Goal: Task Accomplishment & Management: Use online tool/utility

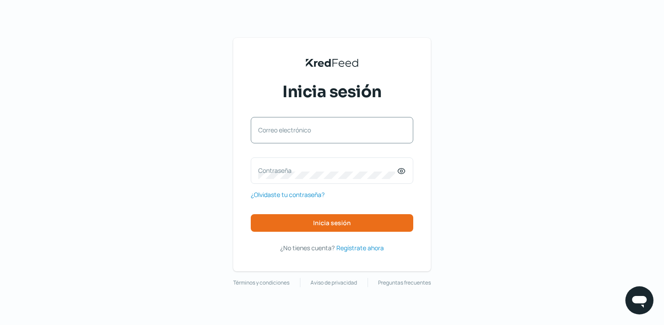
click at [315, 128] on label "Correo electrónico" at bounding box center [327, 130] width 139 height 8
click at [315, 131] on input "Correo electrónico" at bounding box center [332, 135] width 148 height 8
click at [0, 324] on com-1password-button at bounding box center [0, 325] width 0 height 0
type input "[EMAIL_ADDRESS][DOMAIN_NAME]"
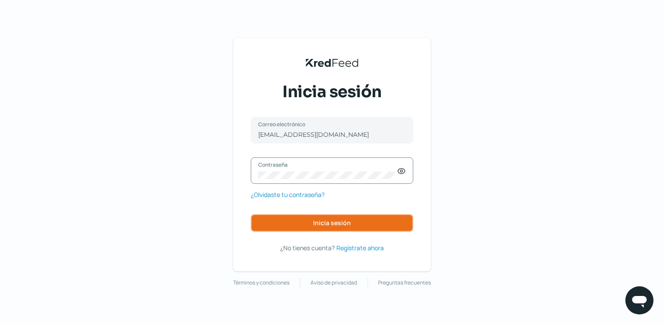
click at [344, 227] on button "Inicia sesión" at bounding box center [332, 223] width 163 height 18
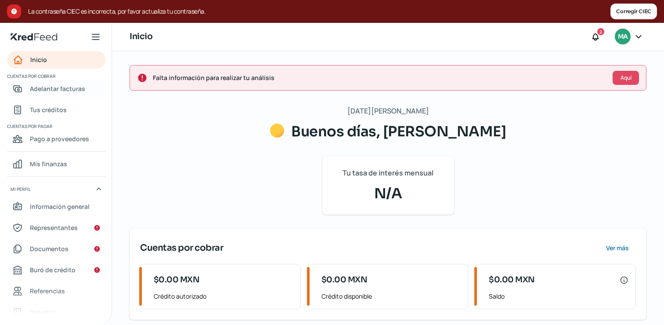
click at [37, 87] on span "Adelantar facturas" at bounding box center [57, 88] width 55 height 11
